Goal: Task Accomplishment & Management: Complete application form

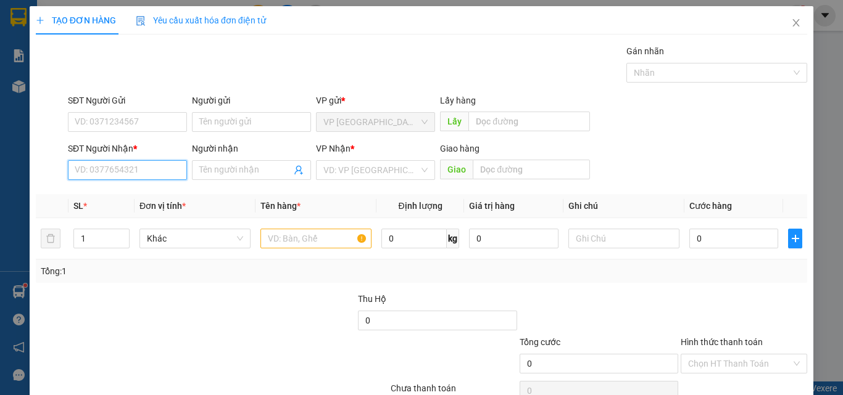
click at [133, 171] on input "SĐT Người Nhận *" at bounding box center [127, 170] width 119 height 20
drag, startPoint x: 136, startPoint y: 193, endPoint x: 159, endPoint y: 180, distance: 26.2
click at [136, 193] on div "0913173195" at bounding box center [126, 195] width 103 height 14
type input "0913173195"
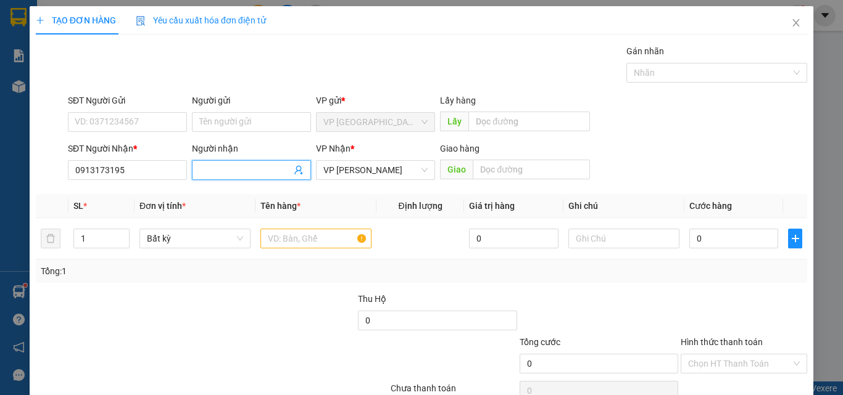
click at [226, 176] on input "Người nhận" at bounding box center [245, 171] width 92 height 14
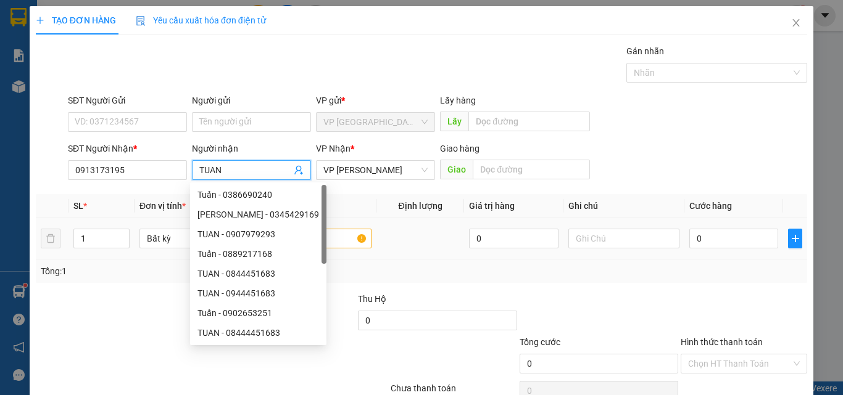
type input "TUAN"
click at [341, 239] on input "text" at bounding box center [315, 239] width 111 height 20
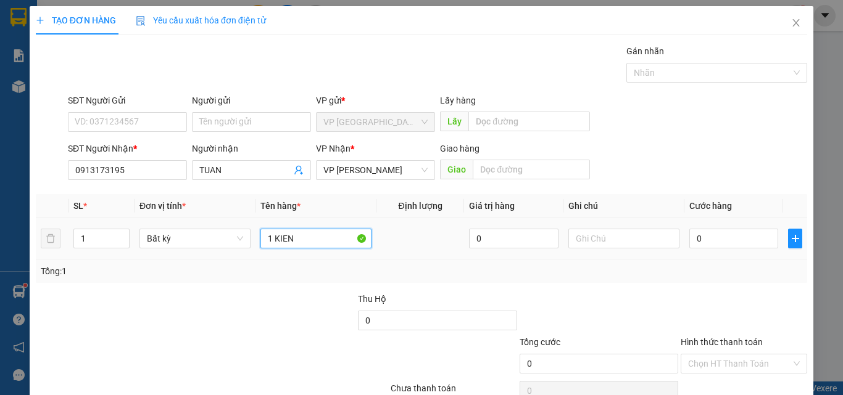
type input "1 KIEN"
type input "30"
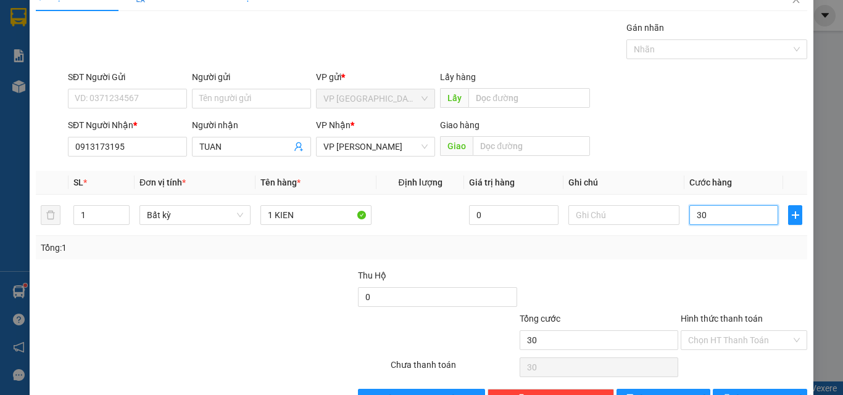
scroll to position [61, 0]
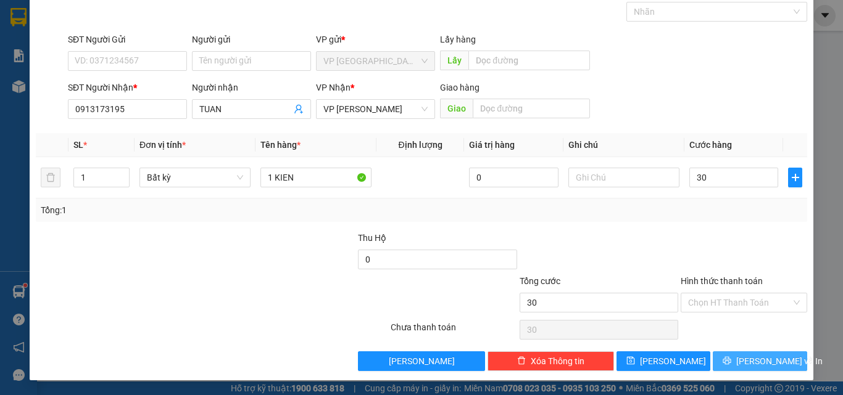
type input "30.000"
click at [761, 358] on span "[PERSON_NAME] và In" at bounding box center [779, 362] width 86 height 14
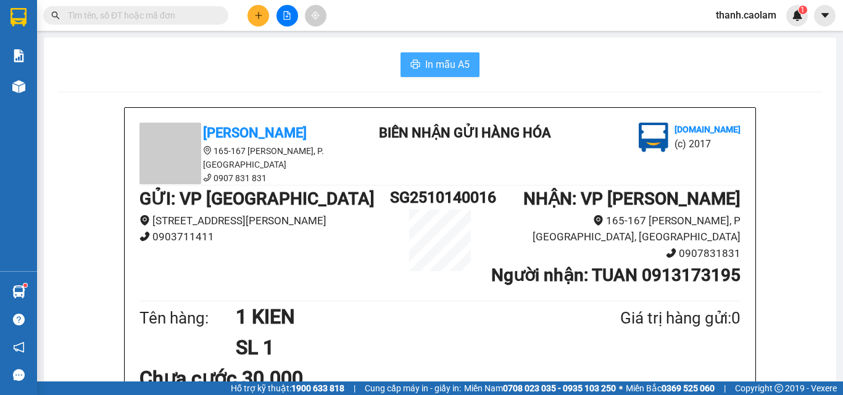
click at [442, 68] on span "In mẫu A5" at bounding box center [447, 64] width 44 height 15
click at [450, 57] on span "In mẫu A5" at bounding box center [447, 64] width 44 height 15
click at [458, 67] on span "In mẫu A5" at bounding box center [447, 64] width 44 height 15
